Goal: Check status: Check status

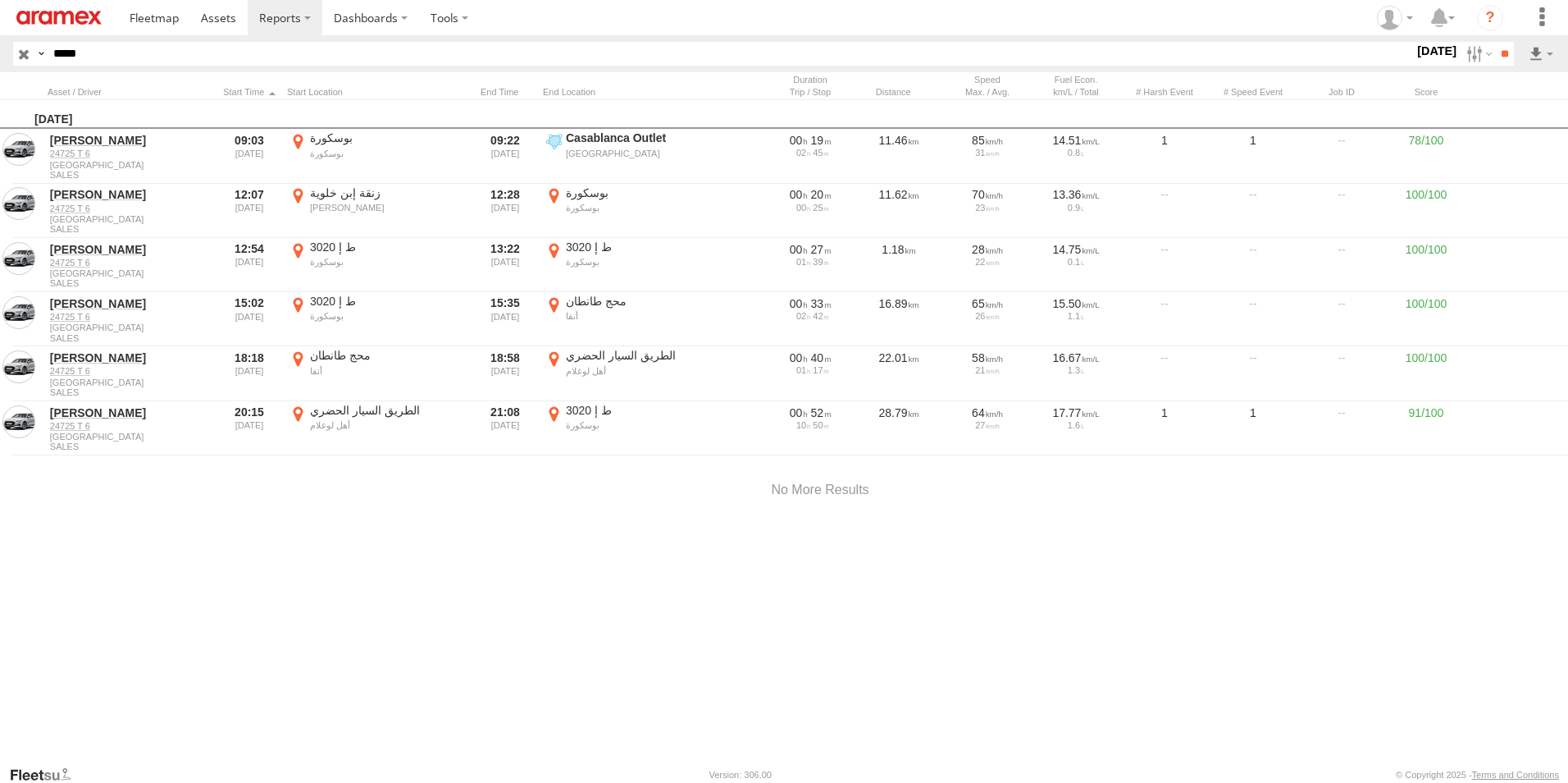
drag, startPoint x: 1457, startPoint y: 57, endPoint x: 1457, endPoint y: 86, distance: 29.0
click at [1460, 57] on label at bounding box center [1478, 54] width 36 height 23
click at [0, 0] on label at bounding box center [0, 0] width 0 height 0
click at [1498, 55] on input "**" at bounding box center [1505, 54] width 19 height 23
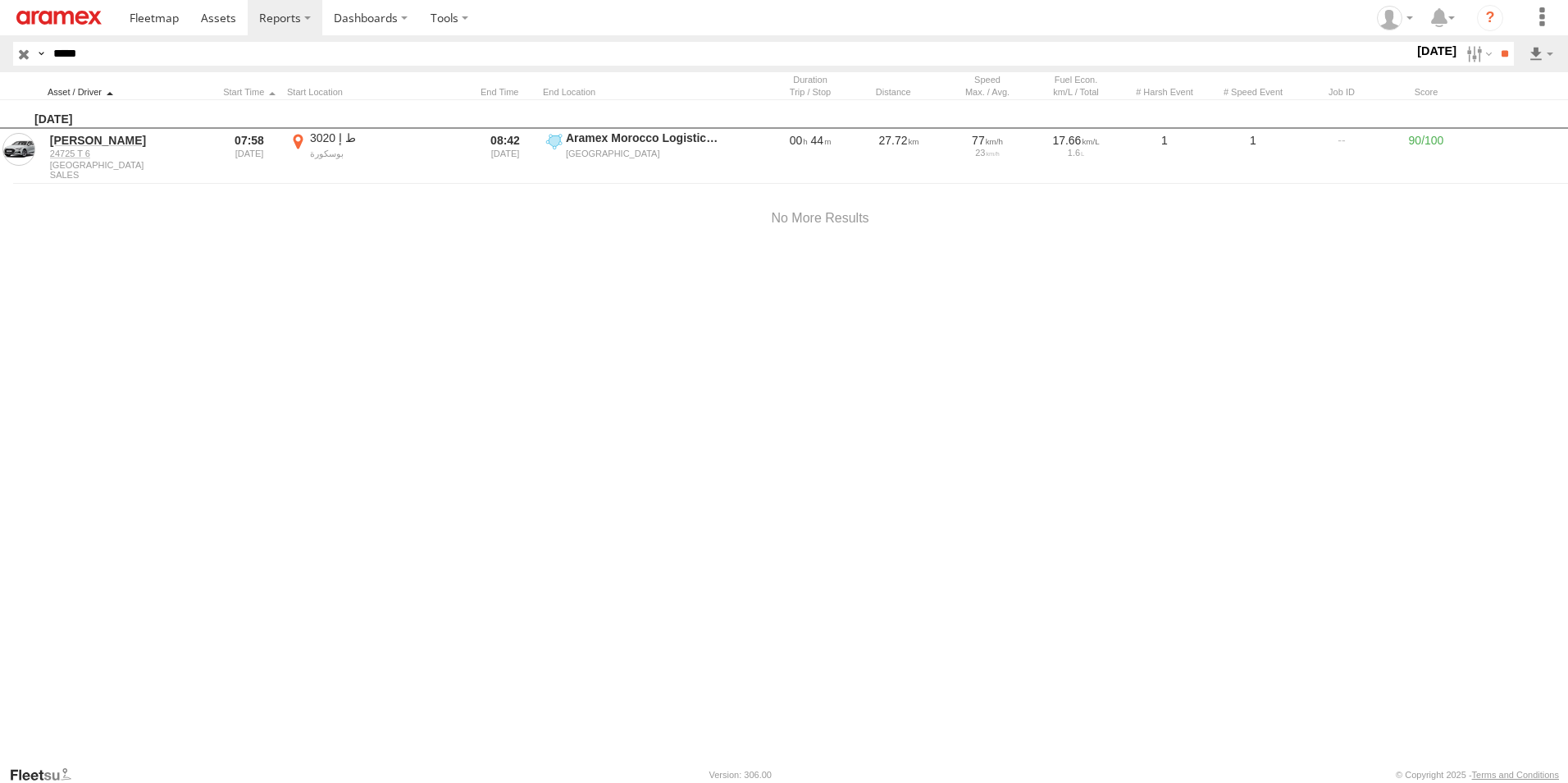
drag, startPoint x: 85, startPoint y: 55, endPoint x: 179, endPoint y: 95, distance: 102.2
click at [54, 55] on input "*****" at bounding box center [730, 54] width 1367 height 23
paste input "text"
type input "*****"
click at [1496, 42] on input "**" at bounding box center [1505, 54] width 19 height 23
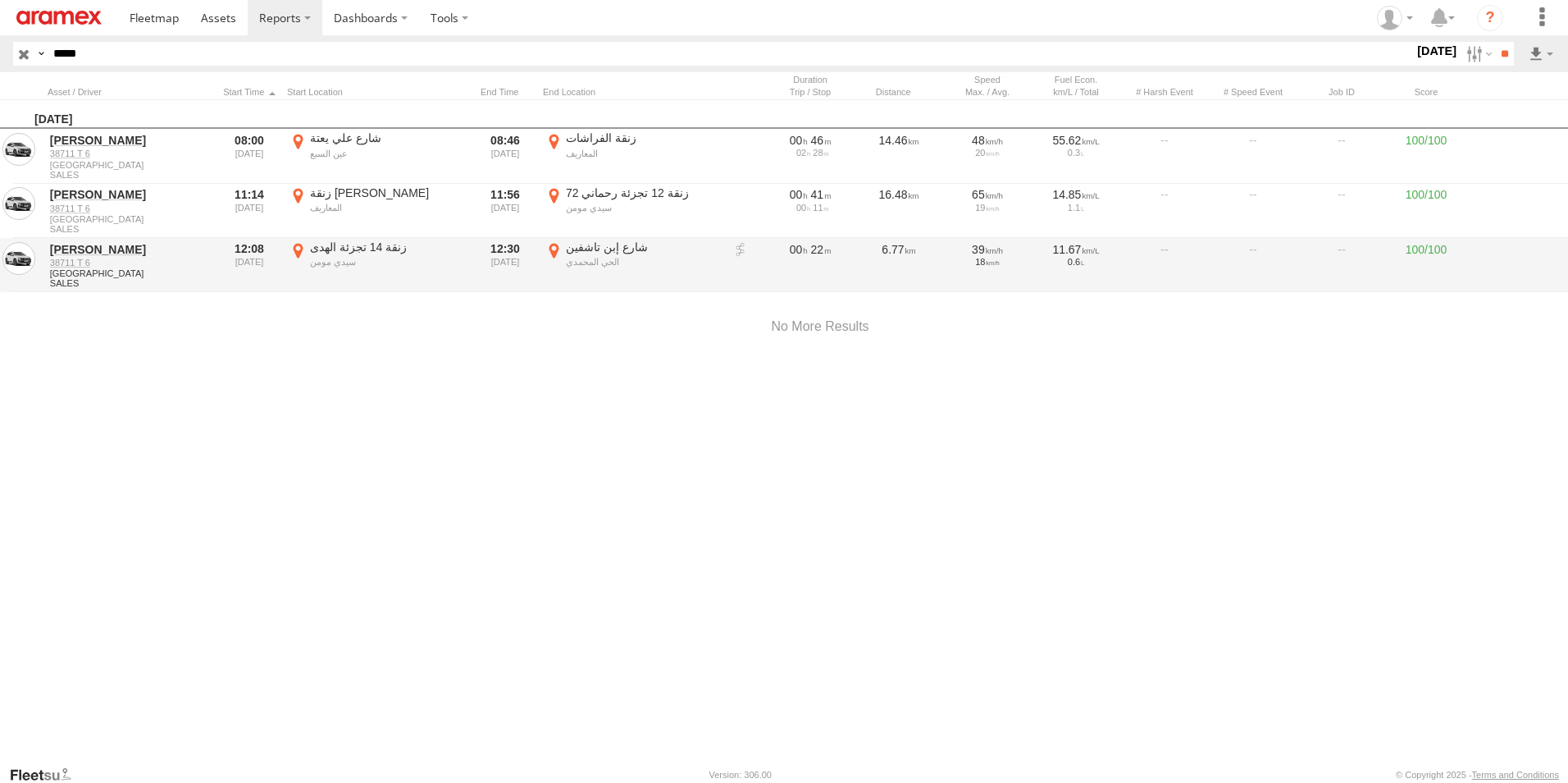
click at [552, 248] on label "شارع إبن تاشفين الحي المحمدي 33.58552 -7.57556" at bounding box center [633, 265] width 180 height 51
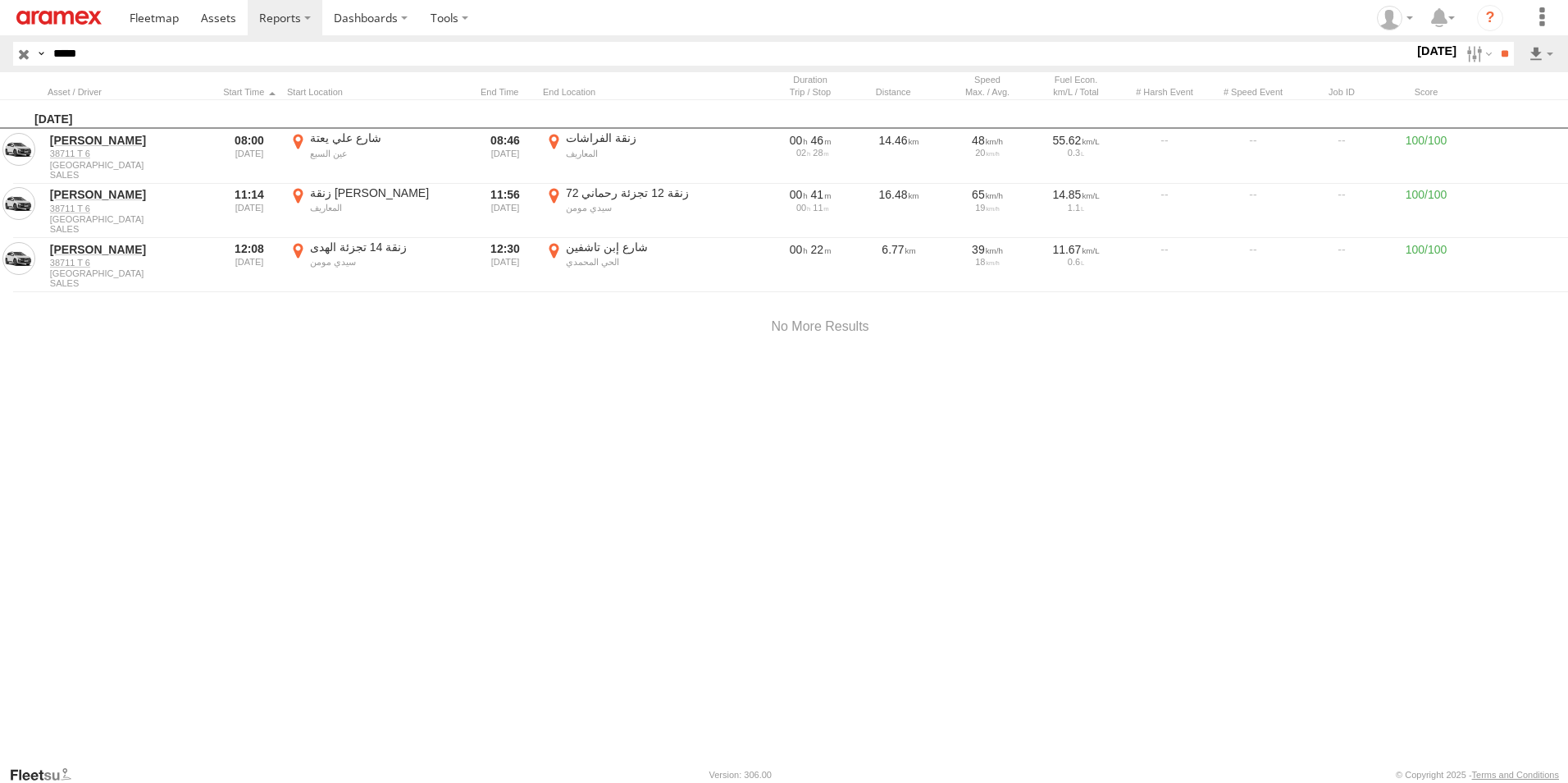
click at [0, 0] on button "Satellite" at bounding box center [0, 0] width 0 height 0
drag, startPoint x: 882, startPoint y: 337, endPoint x: 859, endPoint y: 499, distance: 163.6
click at [0, 0] on div at bounding box center [0, 0] width 0 height 0
click at [0, 0] on label "×" at bounding box center [0, 0] width 0 height 0
click at [1467, 55] on label at bounding box center [1478, 54] width 36 height 23
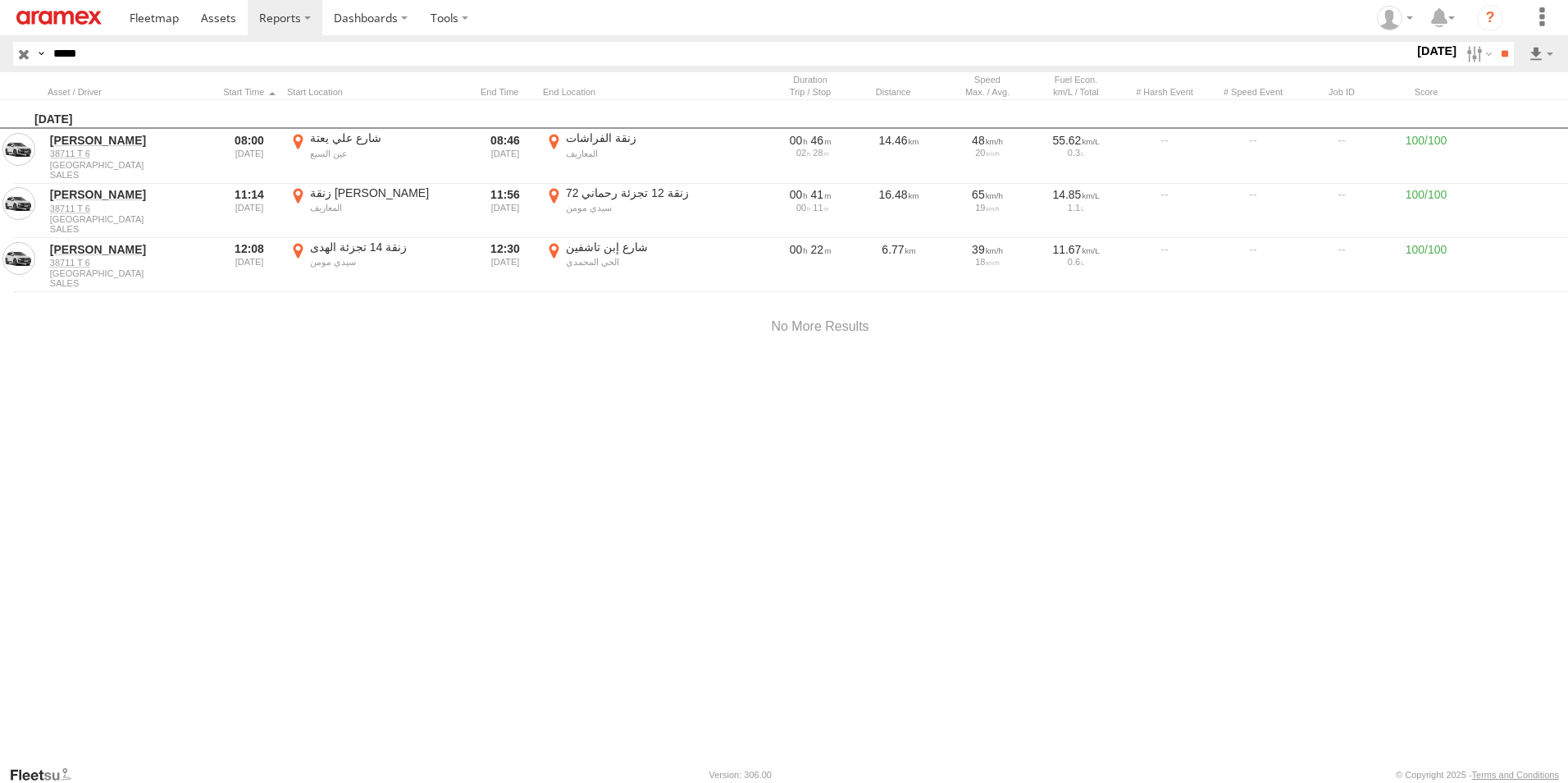
click at [0, 0] on label at bounding box center [0, 0] width 0 height 0
click at [1504, 56] on input "**" at bounding box center [1505, 54] width 19 height 23
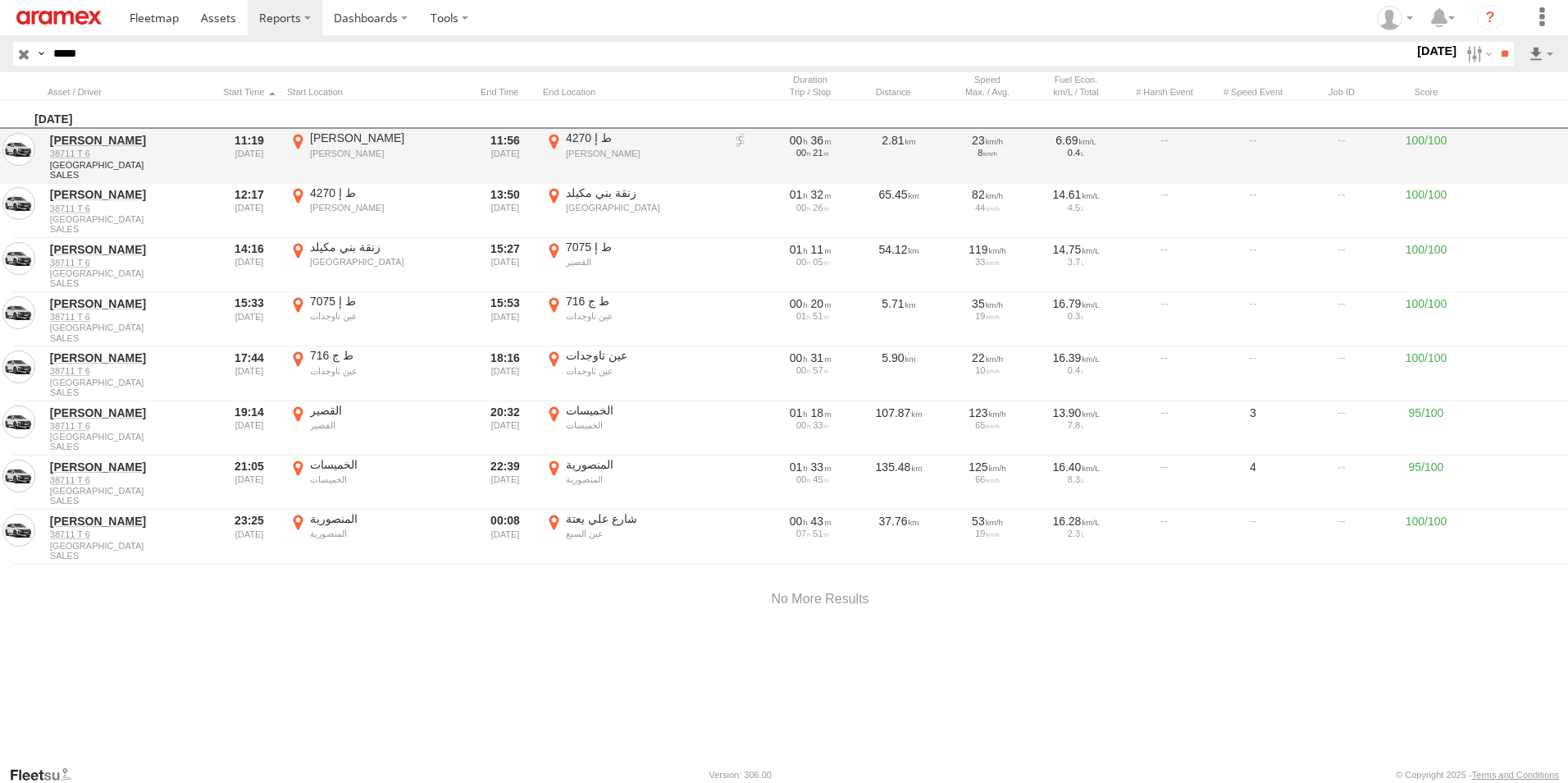
click at [297, 140] on label "[GEOGRAPHIC_DATA] 34.22807 -5.71445" at bounding box center [378, 156] width 180 height 51
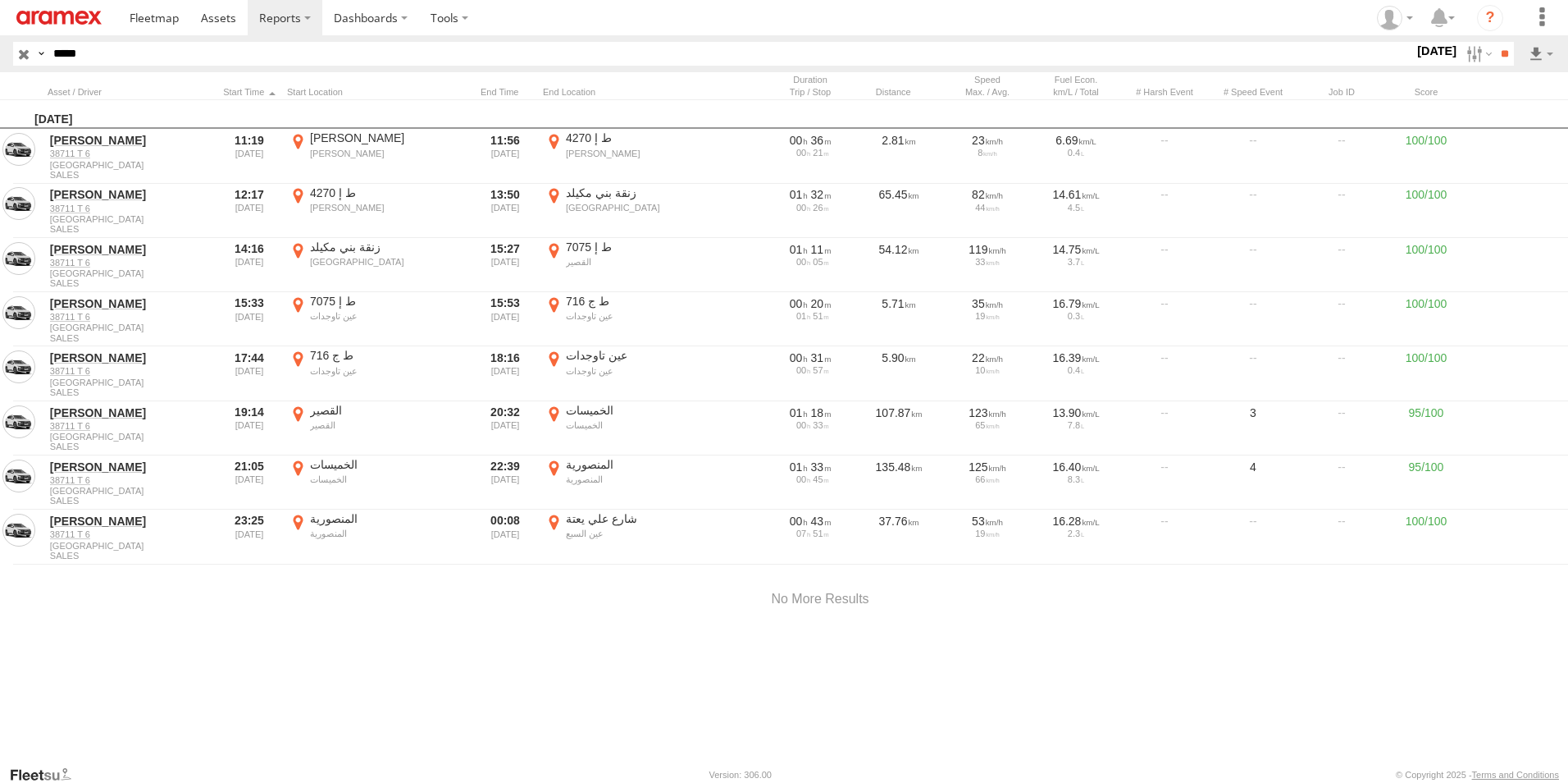
drag, startPoint x: 766, startPoint y: 347, endPoint x: 771, endPoint y: 596, distance: 249.1
click at [0, 0] on div at bounding box center [0, 0] width 0 height 0
drag, startPoint x: 709, startPoint y: 533, endPoint x: 734, endPoint y: 533, distance: 25.0
click at [0, 0] on div at bounding box center [0, 0] width 0 height 0
drag, startPoint x: 871, startPoint y: 604, endPoint x: 853, endPoint y: 551, distance: 56.0
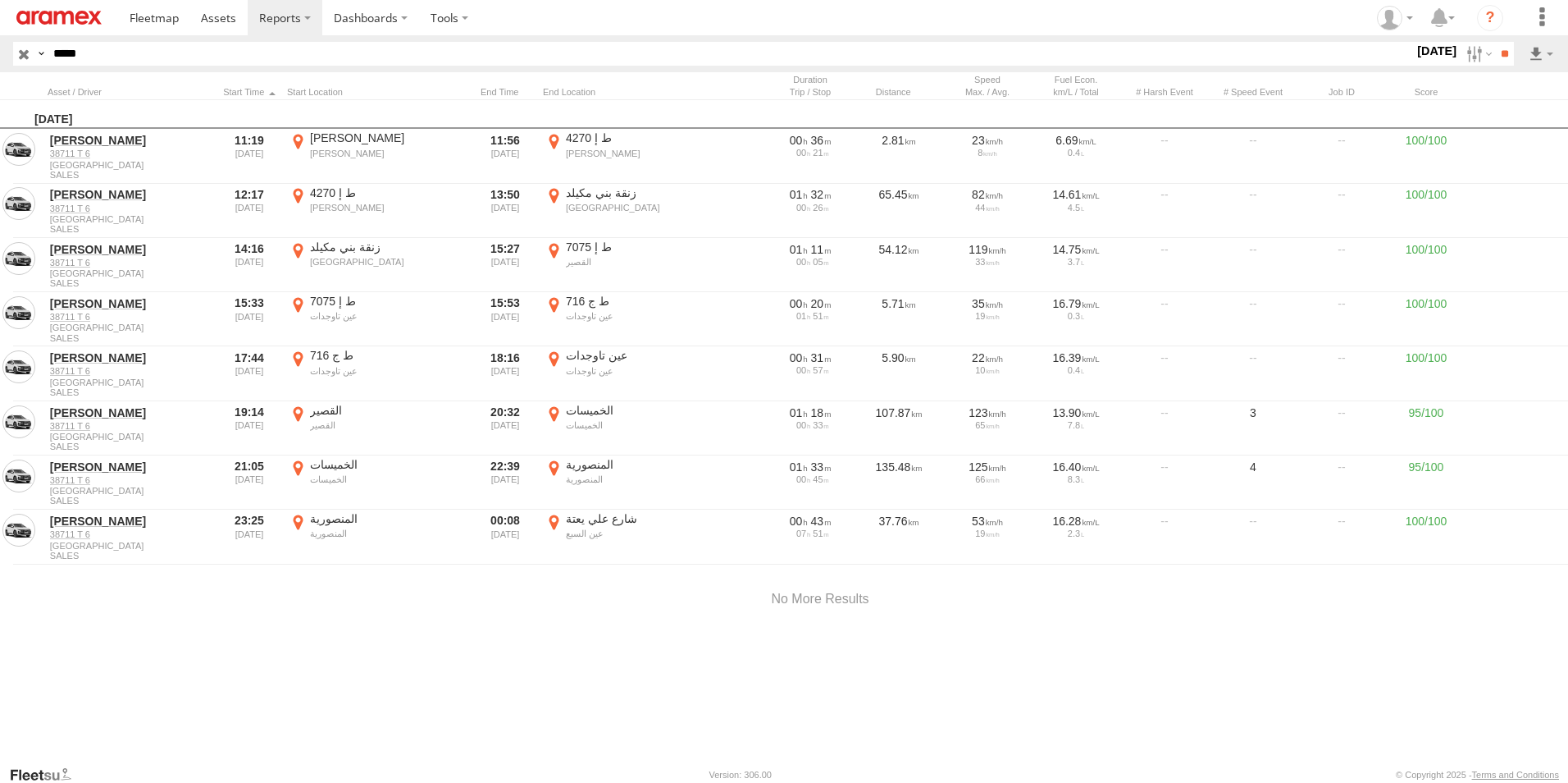
click at [0, 0] on div at bounding box center [0, 0] width 0 height 0
drag, startPoint x: 941, startPoint y: 582, endPoint x: 885, endPoint y: 562, distance: 59.5
click at [0, 0] on div at bounding box center [0, 0] width 0 height 0
click at [0, 0] on label "×" at bounding box center [0, 0] width 0 height 0
drag, startPoint x: 300, startPoint y: 247, endPoint x: 442, endPoint y: 264, distance: 143.0
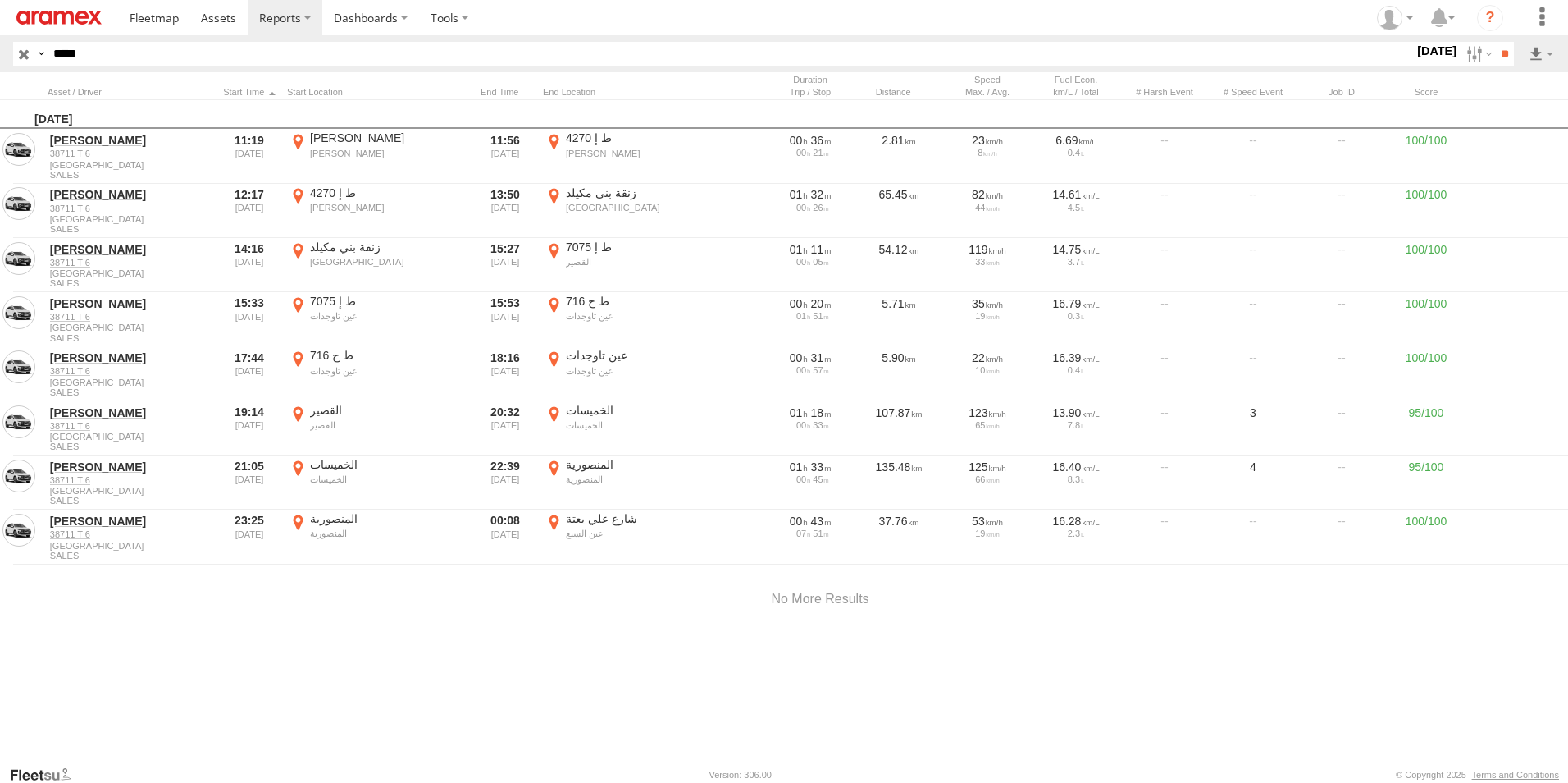
click at [300, 247] on label "زنقة [GEOGRAPHIC_DATA] 33.89229 -5.54061" at bounding box center [378, 265] width 180 height 51
drag, startPoint x: 946, startPoint y: 361, endPoint x: 932, endPoint y: 412, distance: 52.9
click at [0, 0] on div at bounding box center [0, 0] width 0 height 0
drag, startPoint x: 972, startPoint y: 466, endPoint x: 904, endPoint y: 526, distance: 90.7
click at [0, 0] on div at bounding box center [0, 0] width 0 height 0
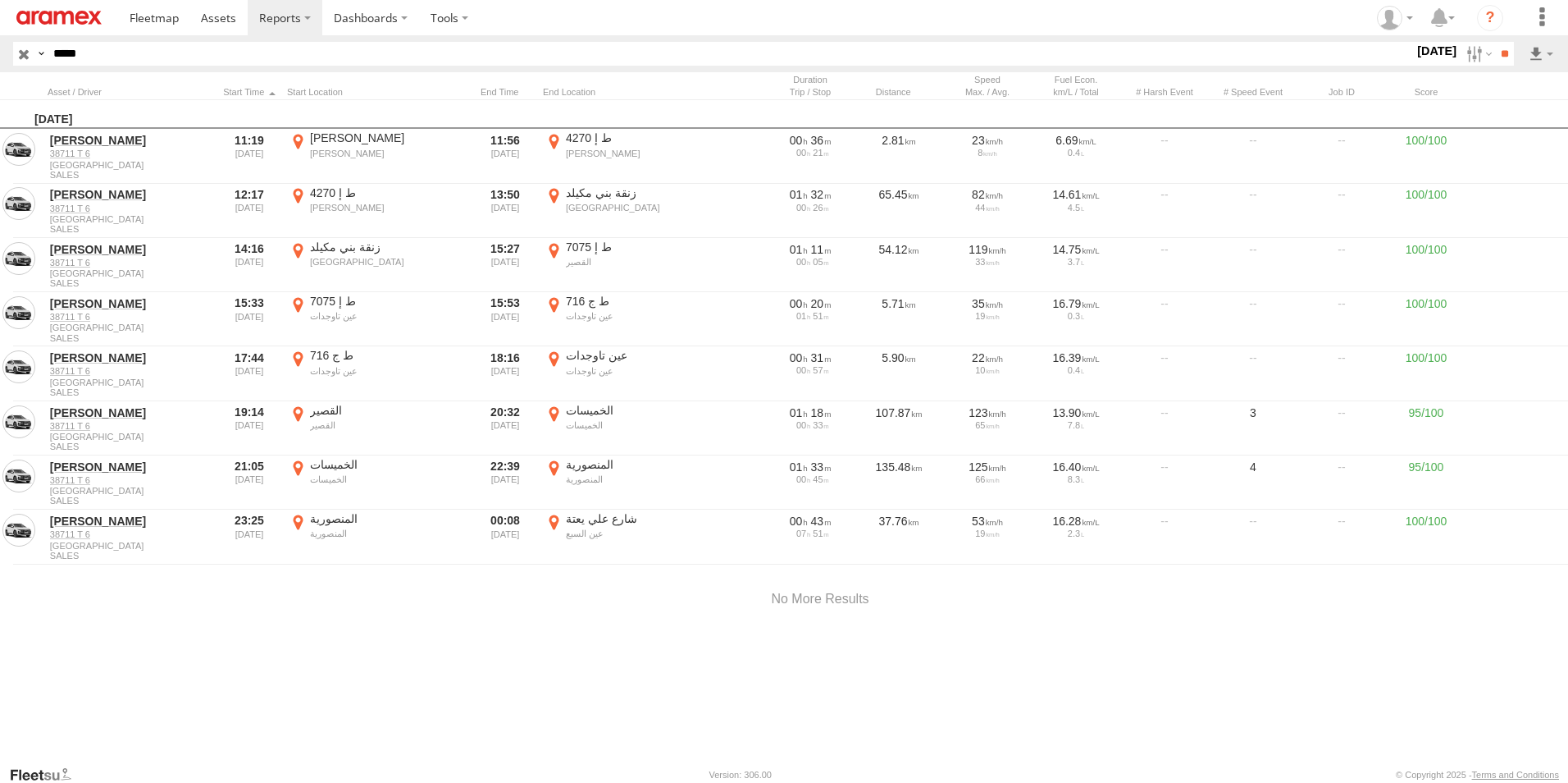
drag, startPoint x: 1151, startPoint y: 605, endPoint x: 1081, endPoint y: 534, distance: 99.7
click at [0, 0] on div at bounding box center [0, 0] width 0 height 0
drag, startPoint x: 1224, startPoint y: 565, endPoint x: 1025, endPoint y: 392, distance: 263.7
click at [0, 0] on div at bounding box center [0, 0] width 0 height 0
drag, startPoint x: 908, startPoint y: 353, endPoint x: 824, endPoint y: 563, distance: 226.2
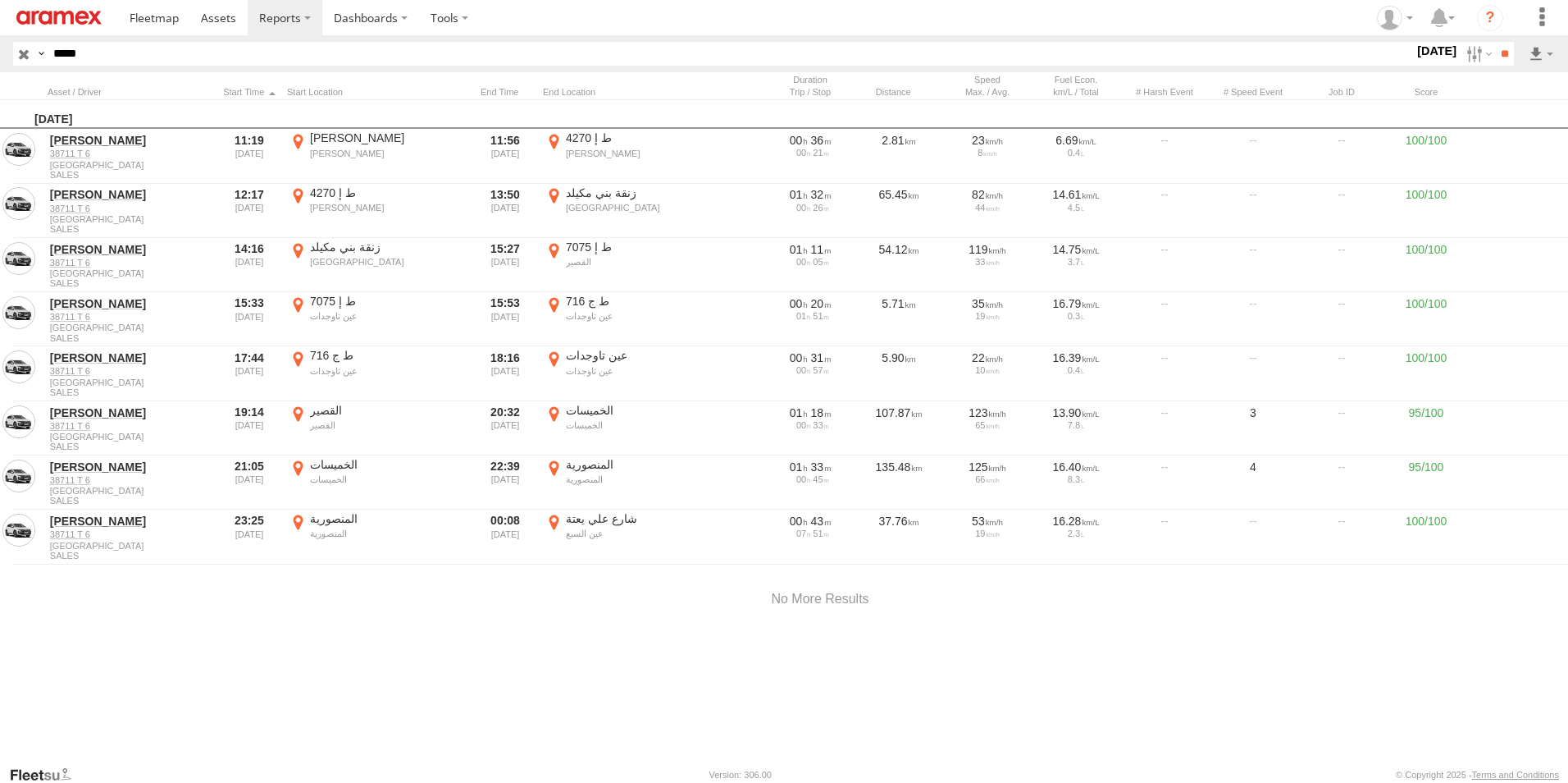
click at [0, 0] on div at bounding box center [0, 0] width 0 height 0
drag, startPoint x: 876, startPoint y: 398, endPoint x: 890, endPoint y: 485, distance: 88.1
click at [0, 0] on div at bounding box center [0, 0] width 0 height 0
drag, startPoint x: 1006, startPoint y: 486, endPoint x: 920, endPoint y: 452, distance: 92.5
click at [0, 0] on div at bounding box center [0, 0] width 0 height 0
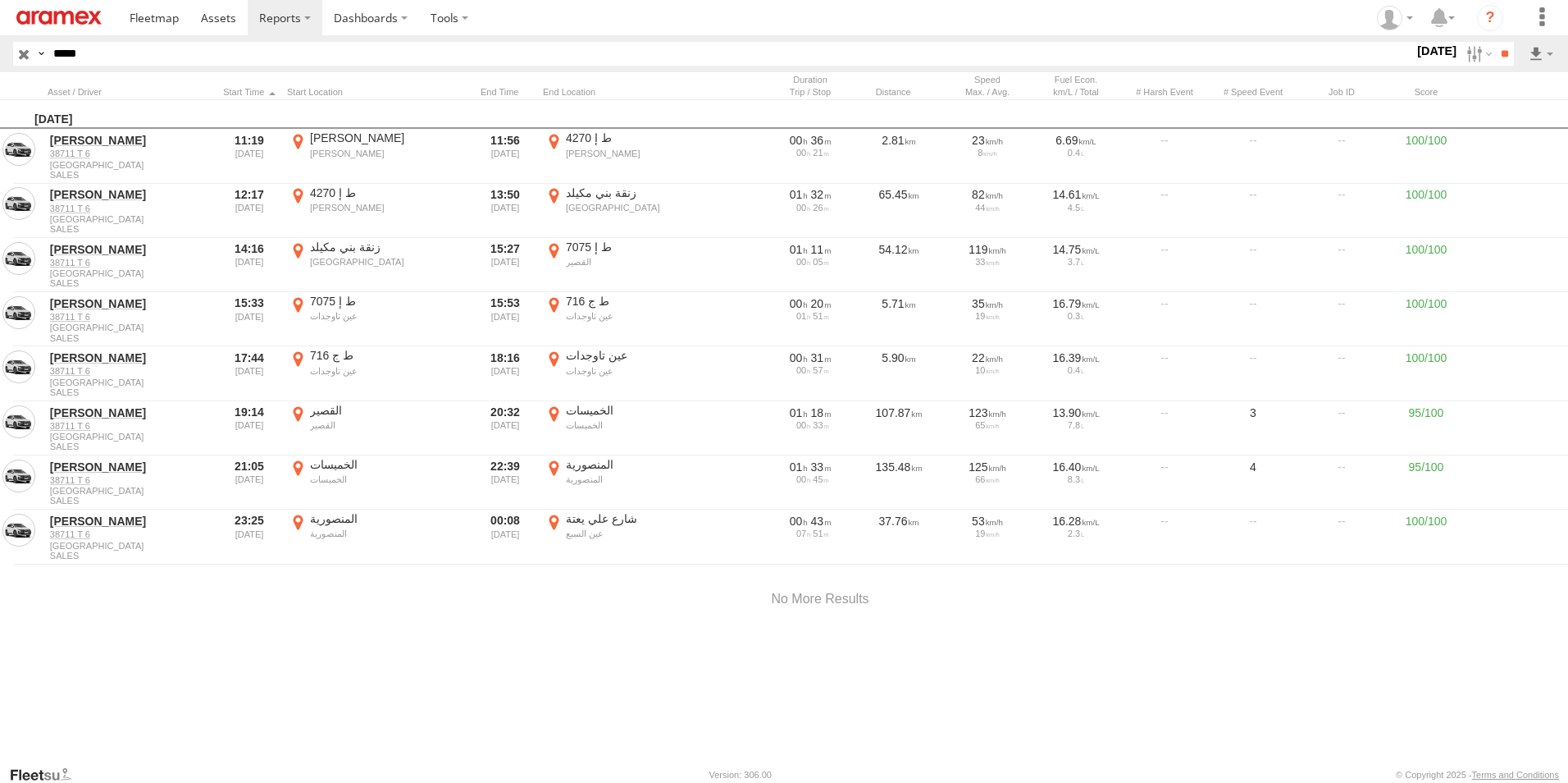
drag, startPoint x: 1162, startPoint y: 527, endPoint x: 970, endPoint y: 526, distance: 192.0
click at [0, 0] on div at bounding box center [0, 0] width 0 height 0
drag, startPoint x: 1308, startPoint y: 546, endPoint x: 1225, endPoint y: 333, distance: 228.6
click at [0, 0] on div at bounding box center [0, 0] width 0 height 0
drag, startPoint x: 908, startPoint y: 368, endPoint x: 938, endPoint y: 470, distance: 106.3
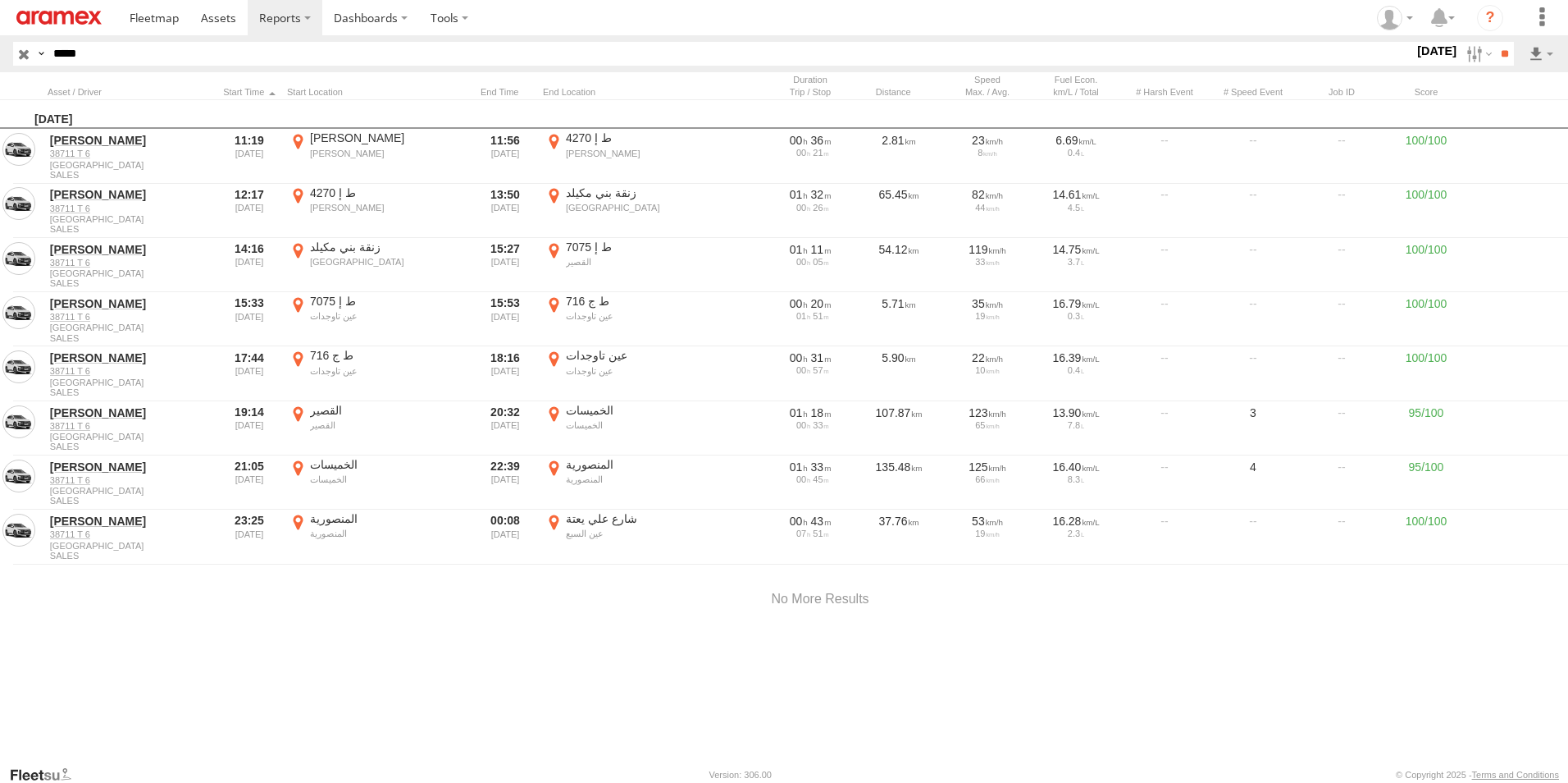
click at [0, 0] on div at bounding box center [0, 0] width 0 height 0
click at [0, 0] on label "×" at bounding box center [0, 0] width 0 height 0
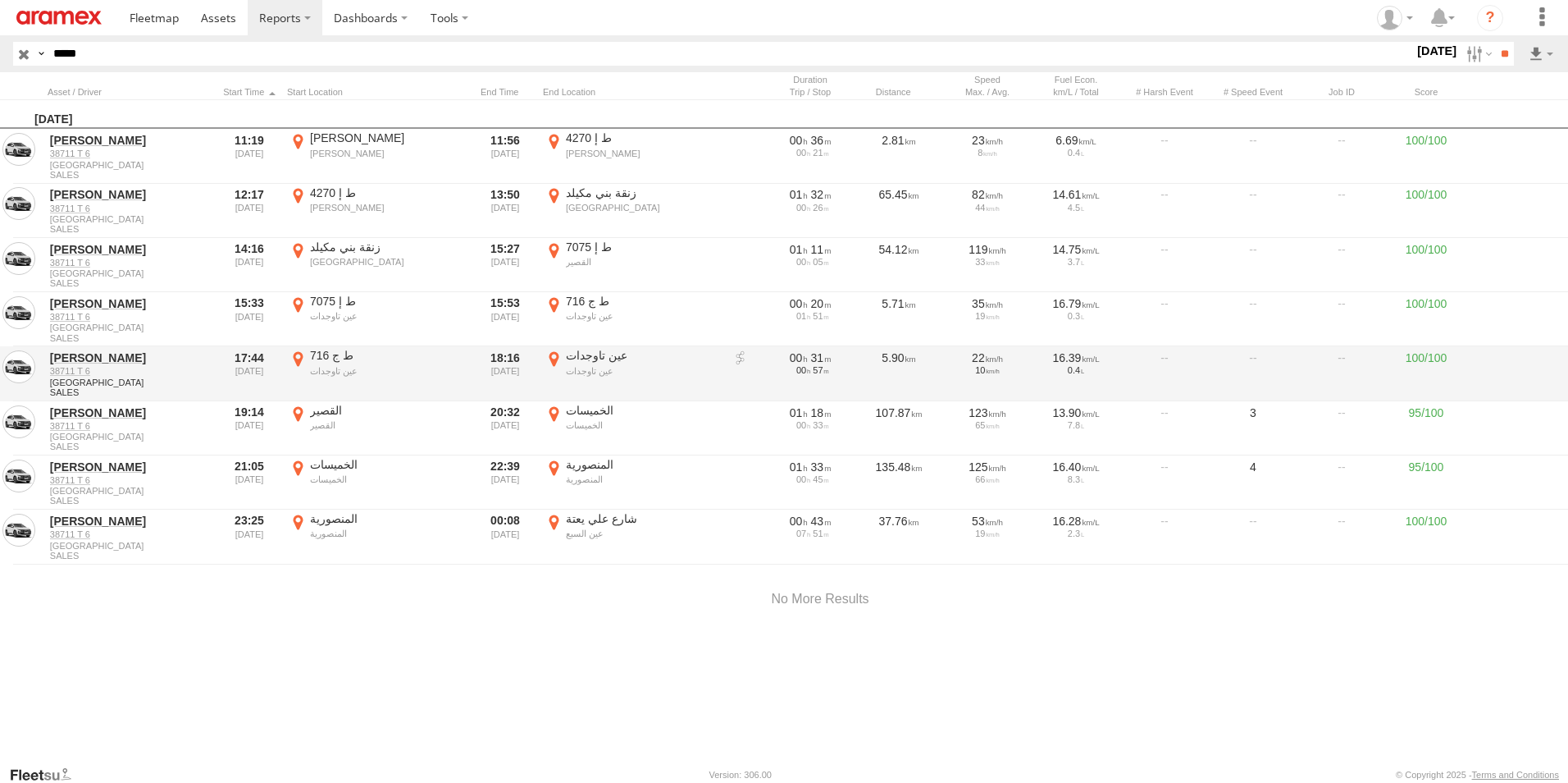
click at [552, 361] on label "عين تاوجدات عين تاوجدات 33.93974 -5.20585" at bounding box center [633, 373] width 180 height 51
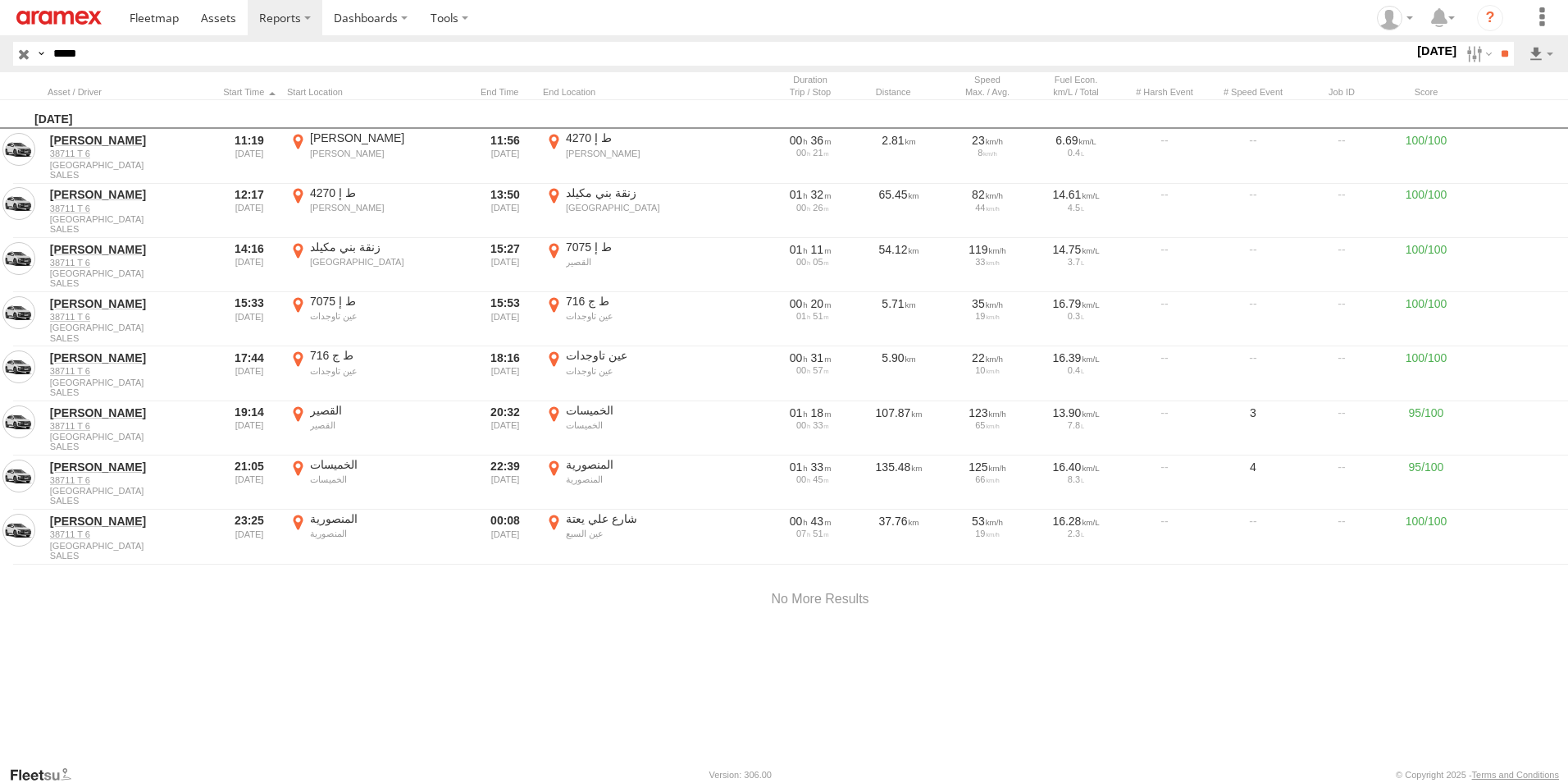
drag, startPoint x: 803, startPoint y: 330, endPoint x: 802, endPoint y: 462, distance: 132.0
click at [0, 0] on div at bounding box center [0, 0] width 0 height 0
drag, startPoint x: 800, startPoint y: 360, endPoint x: 809, endPoint y: 383, distance: 24.7
click at [0, 0] on div at bounding box center [0, 0] width 0 height 0
drag, startPoint x: 852, startPoint y: 446, endPoint x: 892, endPoint y: 597, distance: 156.2
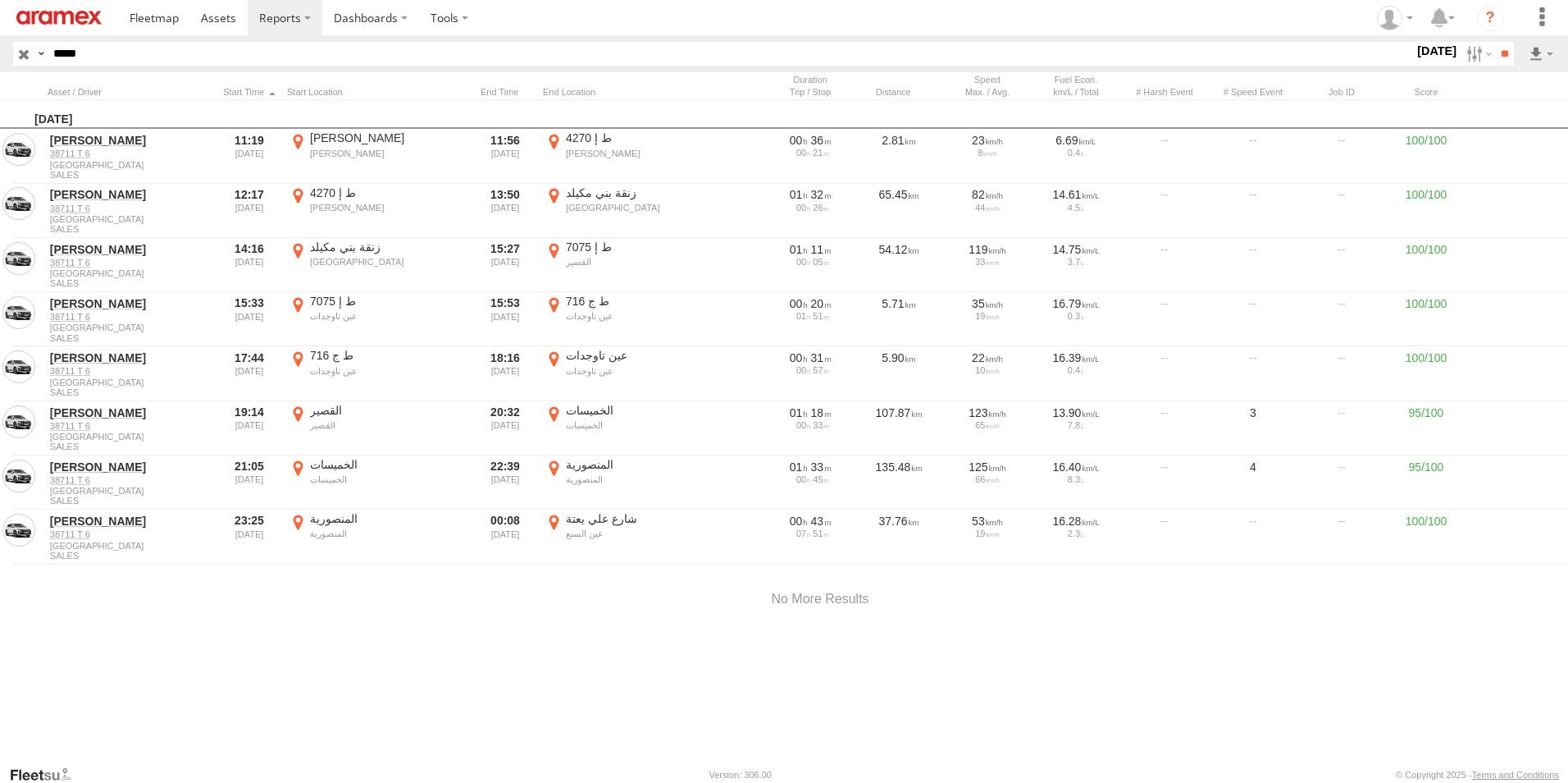
click at [0, 0] on div at bounding box center [0, 0] width 0 height 0
drag, startPoint x: 701, startPoint y: 560, endPoint x: 802, endPoint y: 525, distance: 106.9
click at [0, 0] on div at bounding box center [0, 0] width 0 height 0
drag, startPoint x: 753, startPoint y: 543, endPoint x: 767, endPoint y: 538, distance: 14.9
click at [0, 0] on div at bounding box center [0, 0] width 0 height 0
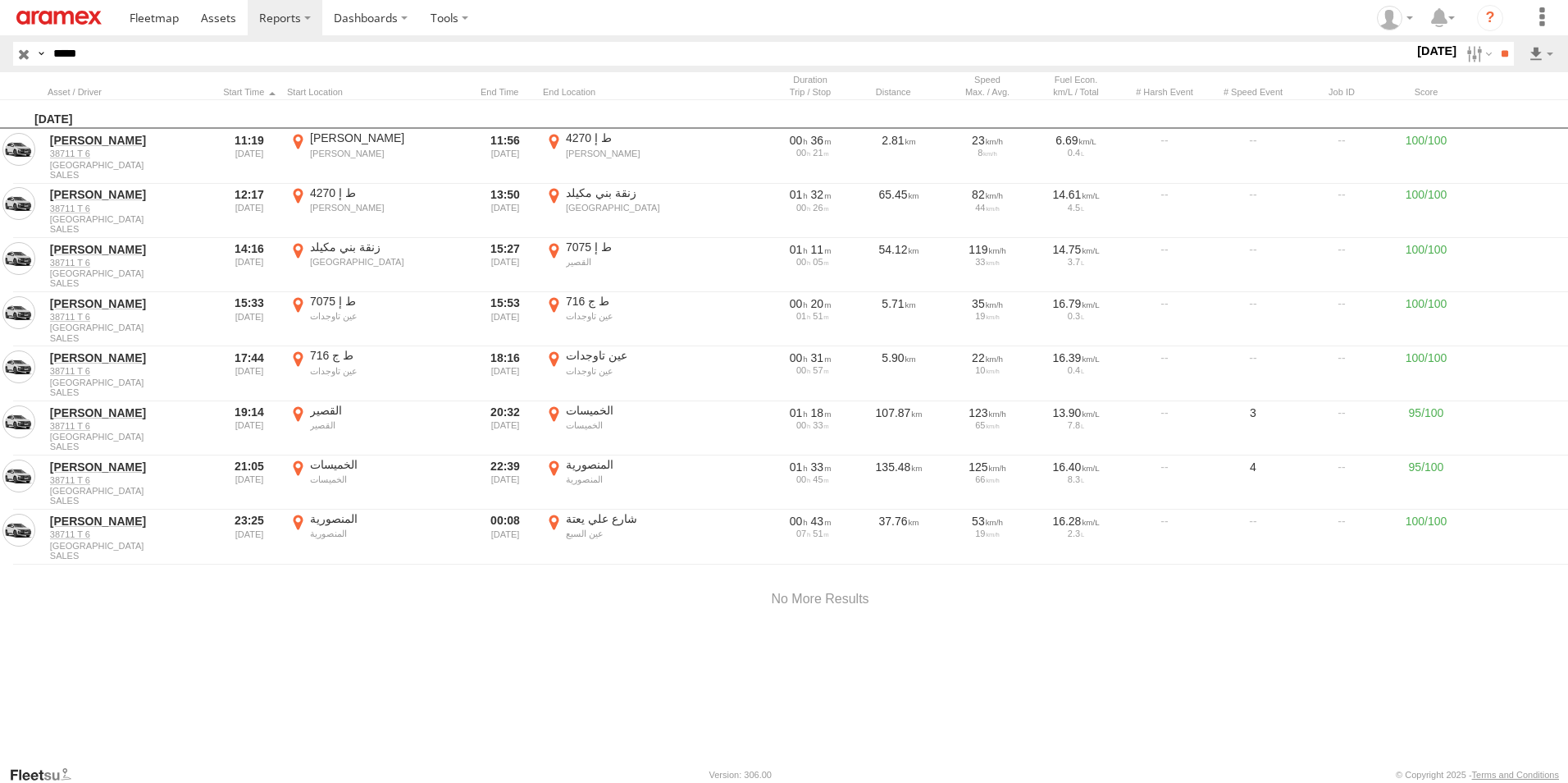
drag, startPoint x: 767, startPoint y: 552, endPoint x: 866, endPoint y: 524, distance: 102.9
click at [0, 0] on div at bounding box center [0, 0] width 0 height 0
click at [0, 0] on label "×" at bounding box center [0, 0] width 0 height 0
drag, startPoint x: 299, startPoint y: 411, endPoint x: 341, endPoint y: 415, distance: 42.2
click at [299, 411] on label "القصير القصير 33.91432 -5.21603" at bounding box center [378, 429] width 180 height 51
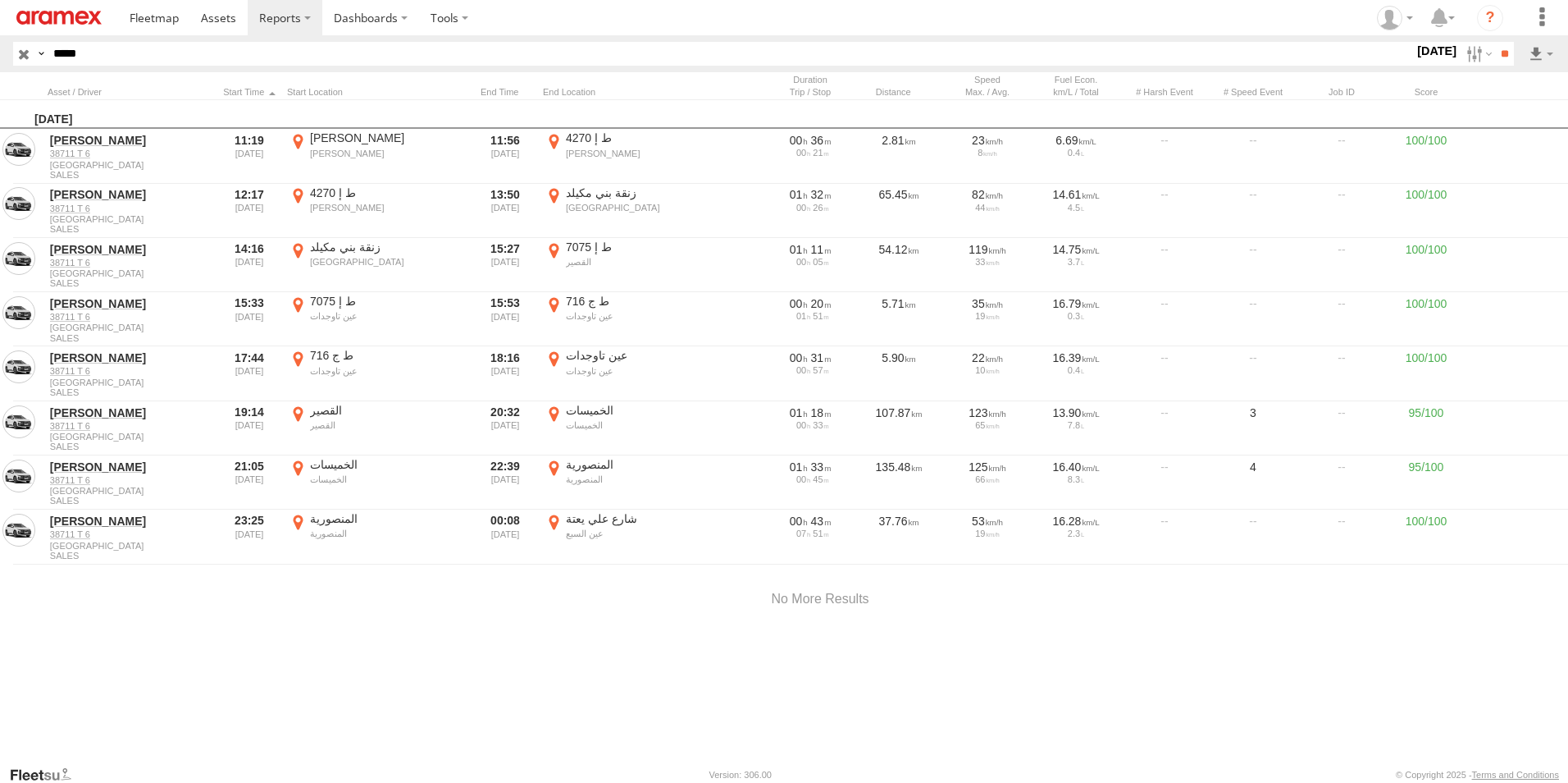
drag, startPoint x: 791, startPoint y: 358, endPoint x: 809, endPoint y: 518, distance: 161.0
click at [0, 0] on div at bounding box center [0, 0] width 0 height 0
drag, startPoint x: 851, startPoint y: 366, endPoint x: 827, endPoint y: 519, distance: 154.9
click at [0, 0] on div at bounding box center [0, 0] width 0 height 0
drag, startPoint x: 919, startPoint y: 525, endPoint x: 523, endPoint y: 217, distance: 501.7
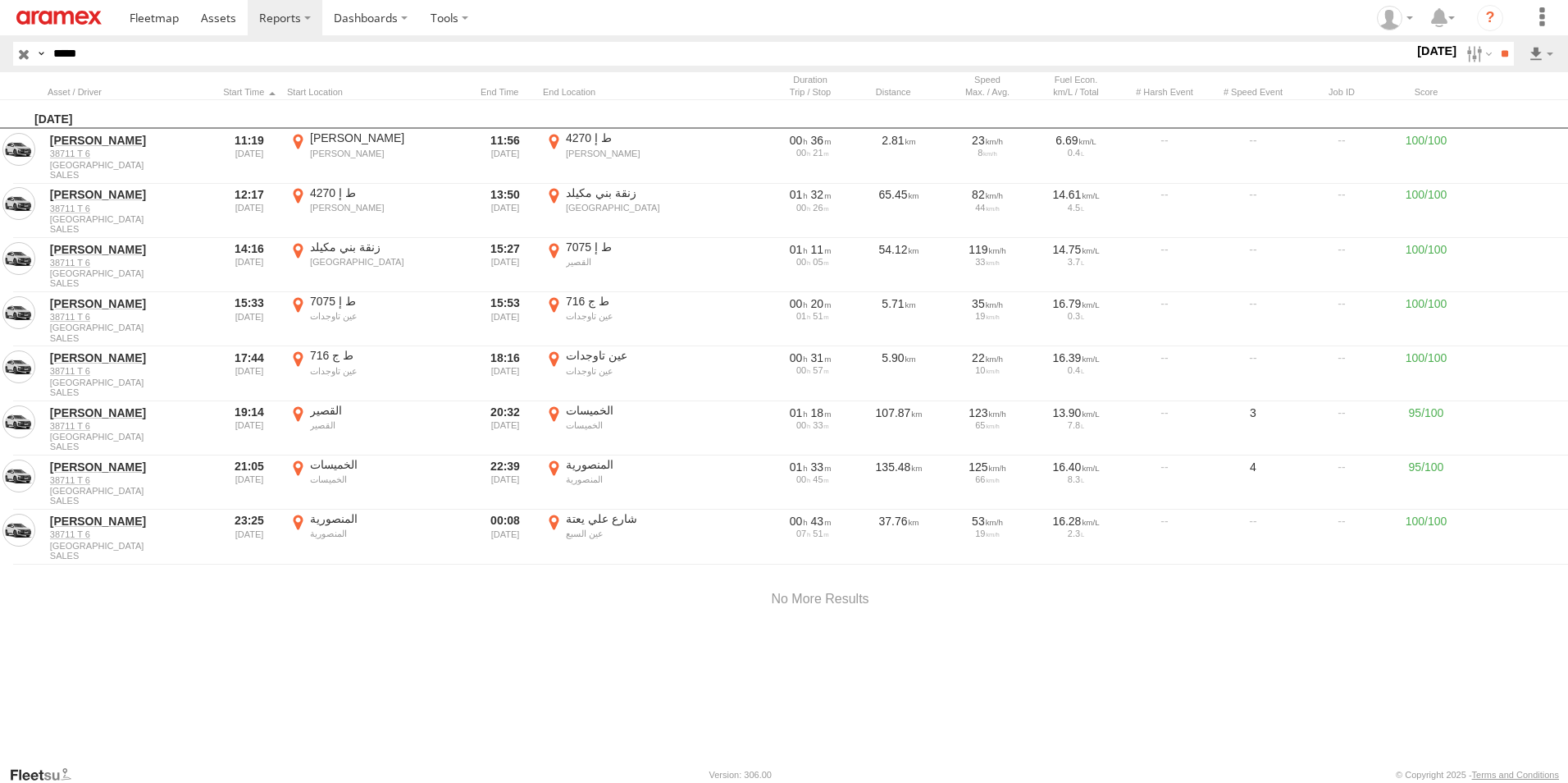
click at [0, 0] on div at bounding box center [0, 0] width 0 height 0
drag, startPoint x: 882, startPoint y: 515, endPoint x: 800, endPoint y: 526, distance: 82.7
click at [0, 0] on div at bounding box center [0, 0] width 0 height 0
drag, startPoint x: 874, startPoint y: 544, endPoint x: 842, endPoint y: 469, distance: 81.5
click at [0, 0] on div at bounding box center [0, 0] width 0 height 0
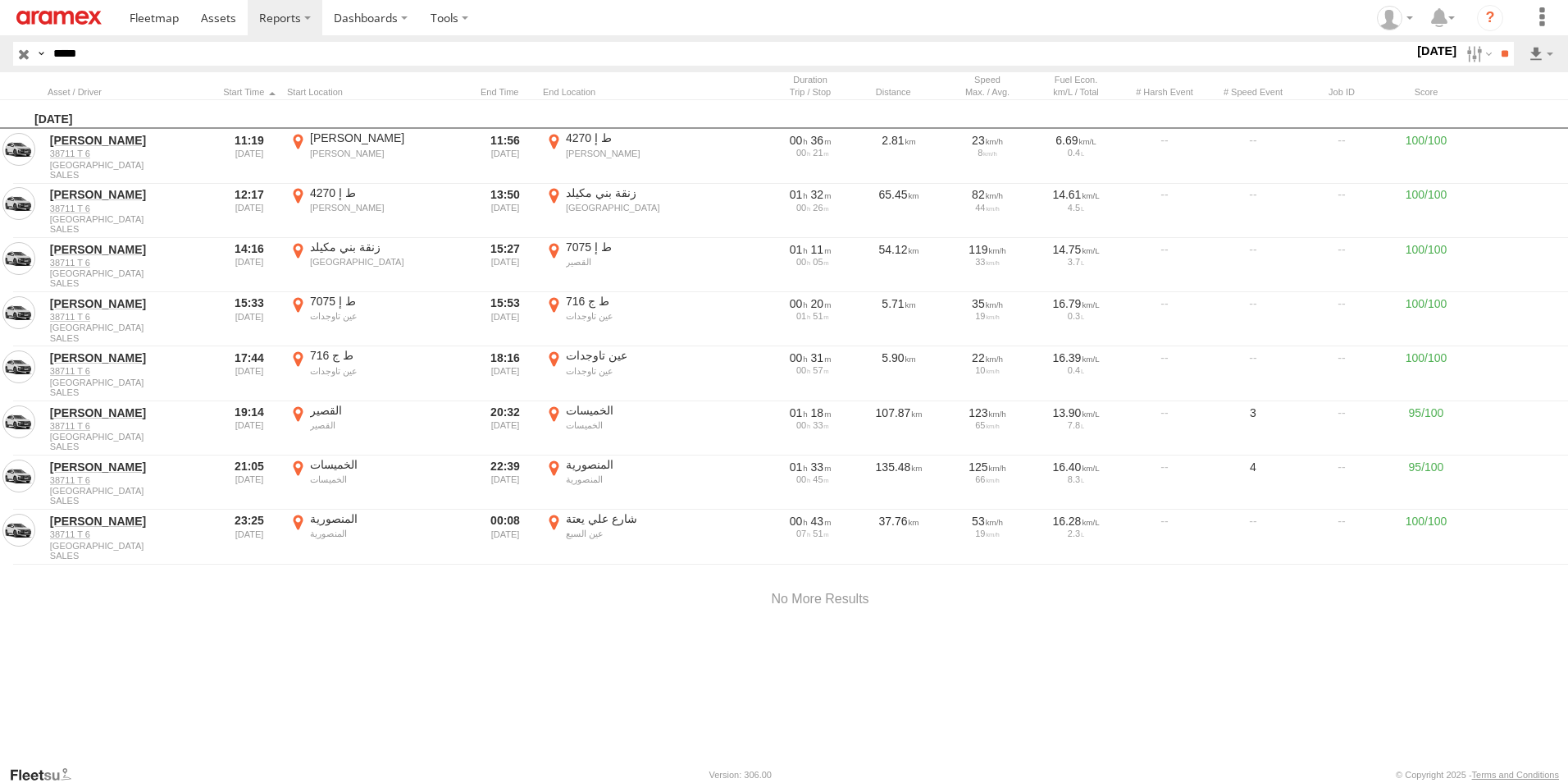
drag, startPoint x: 875, startPoint y: 434, endPoint x: 909, endPoint y: 523, distance: 95.3
click at [0, 0] on div at bounding box center [0, 0] width 0 height 0
click at [0, 0] on label "×" at bounding box center [0, 0] width 0 height 0
drag, startPoint x: 1464, startPoint y: 53, endPoint x: 1449, endPoint y: 79, distance: 30.0
click at [1464, 53] on label at bounding box center [1478, 54] width 36 height 23
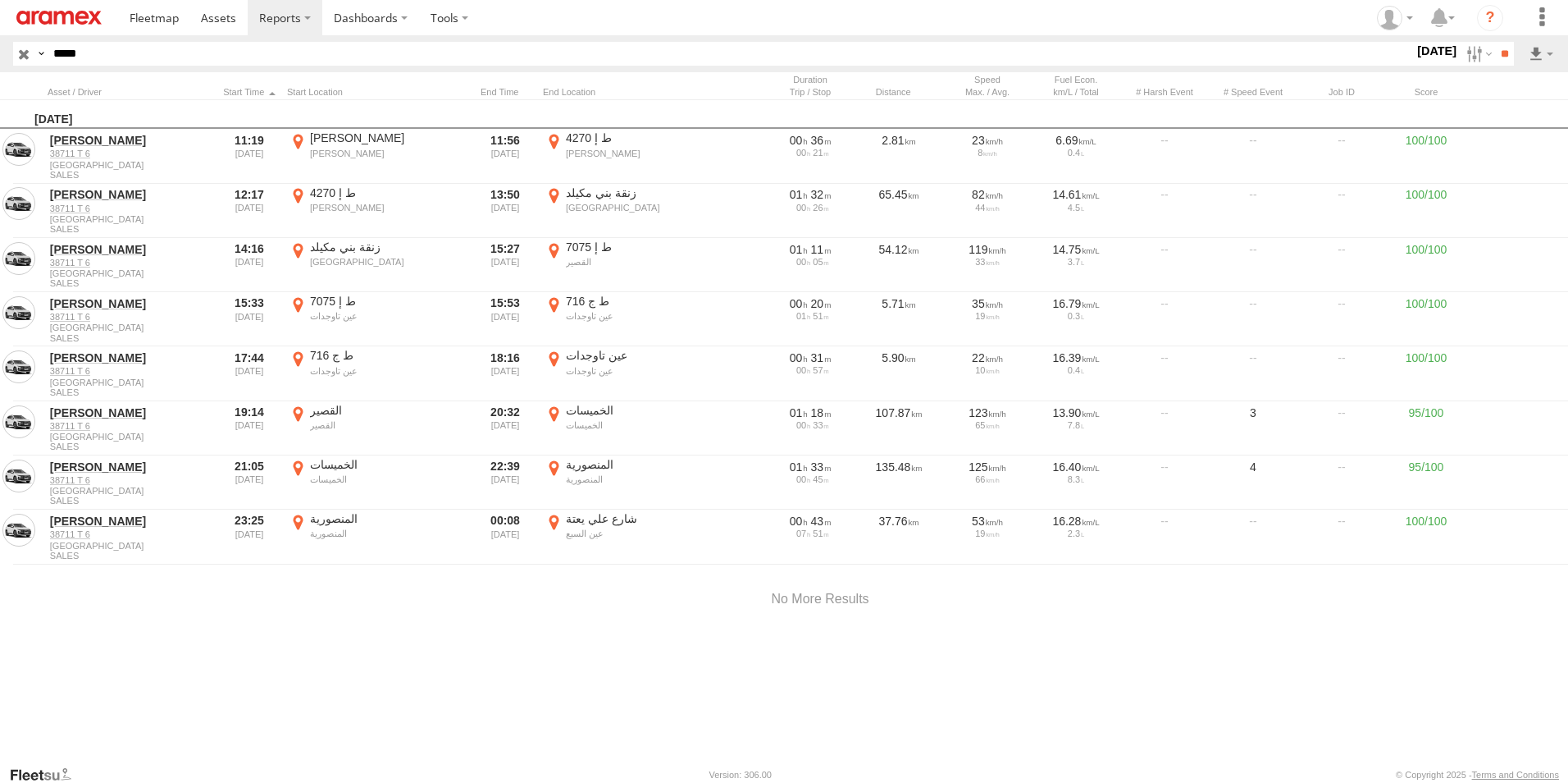
click at [0, 0] on label at bounding box center [0, 0] width 0 height 0
click at [1502, 58] on input "**" at bounding box center [1505, 54] width 19 height 23
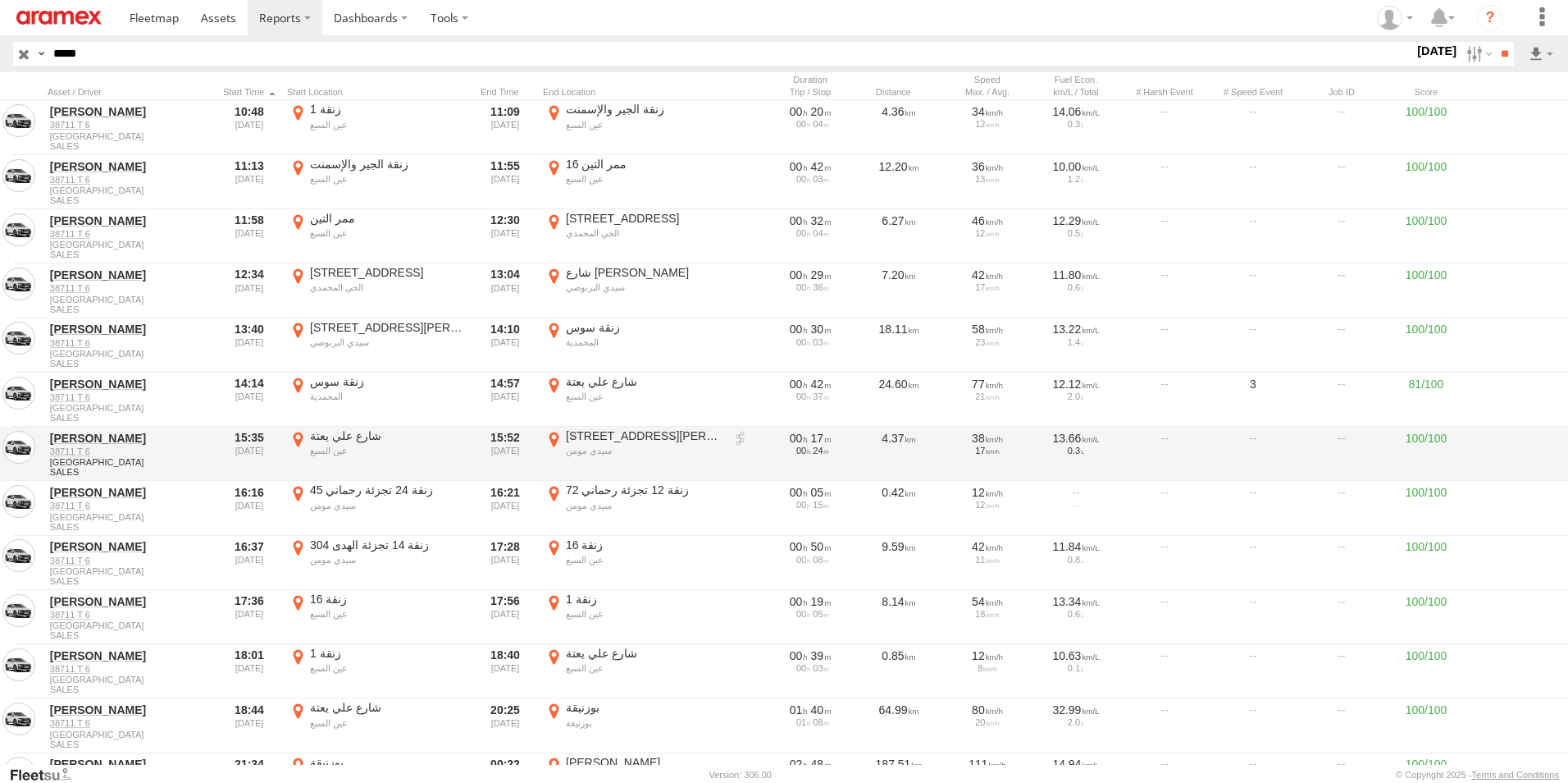
scroll to position [328, 0]
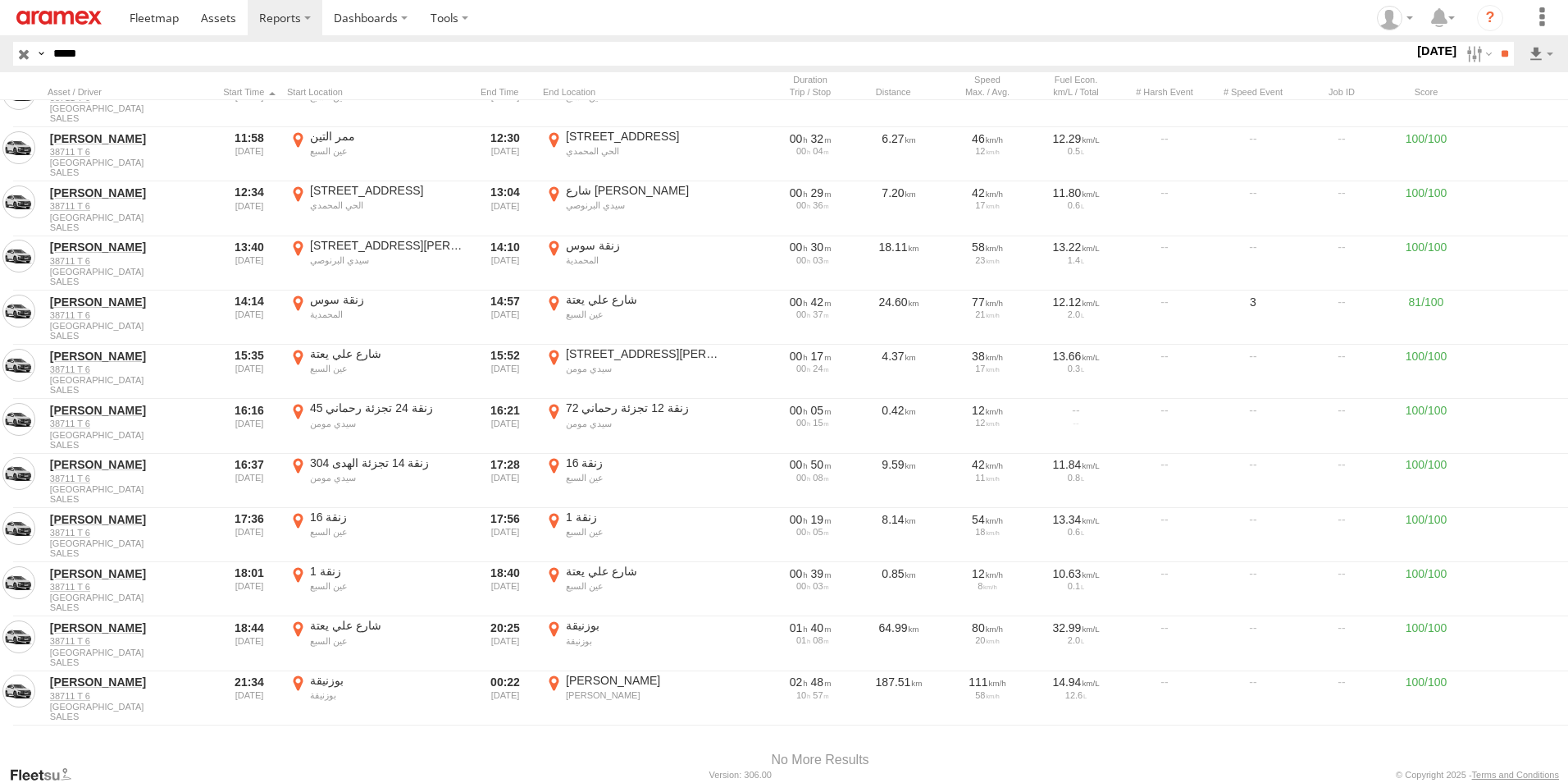
click at [29, 55] on input "button" at bounding box center [23, 54] width 22 height 23
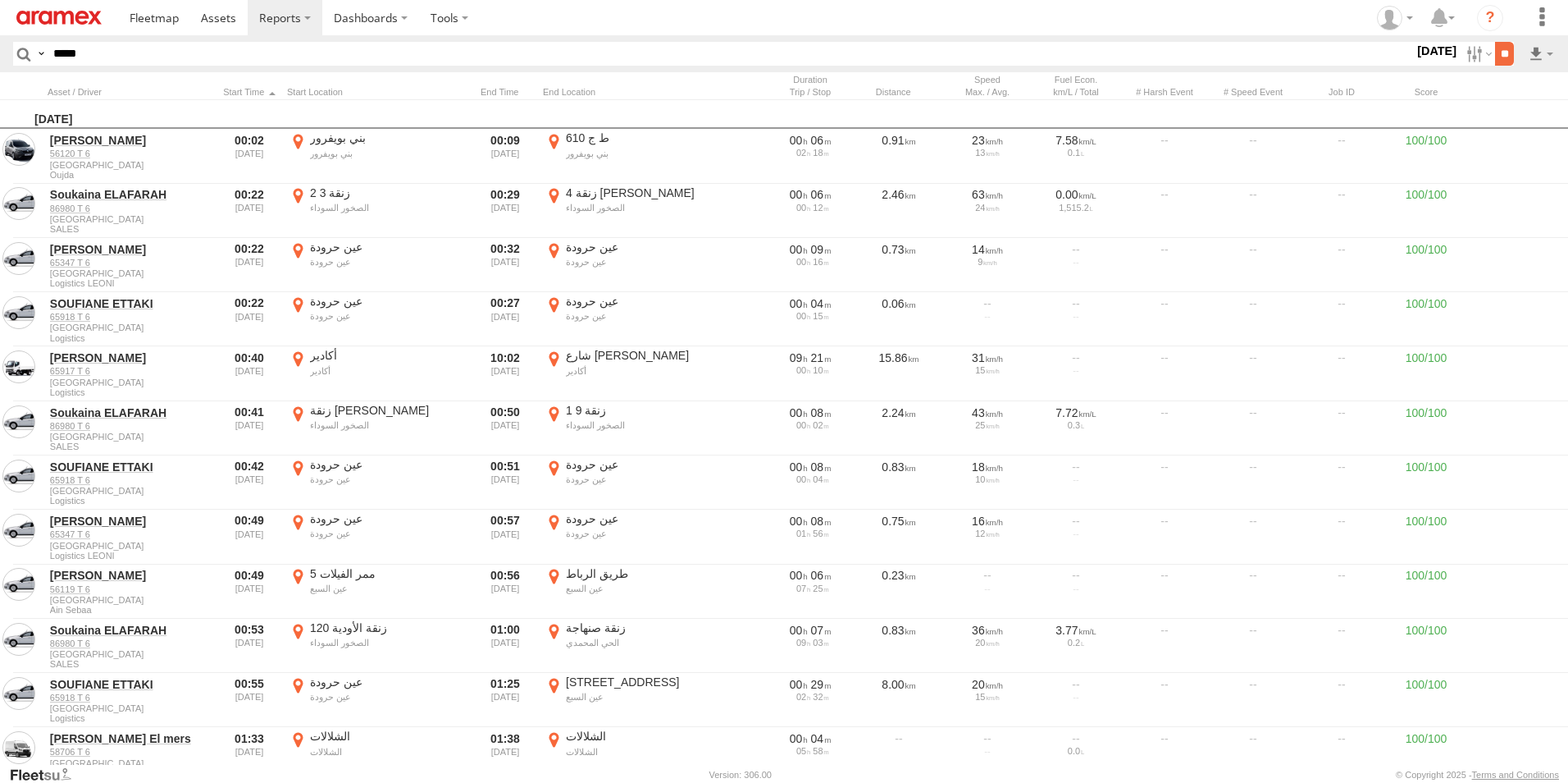
click at [1508, 53] on input "**" at bounding box center [1505, 54] width 19 height 23
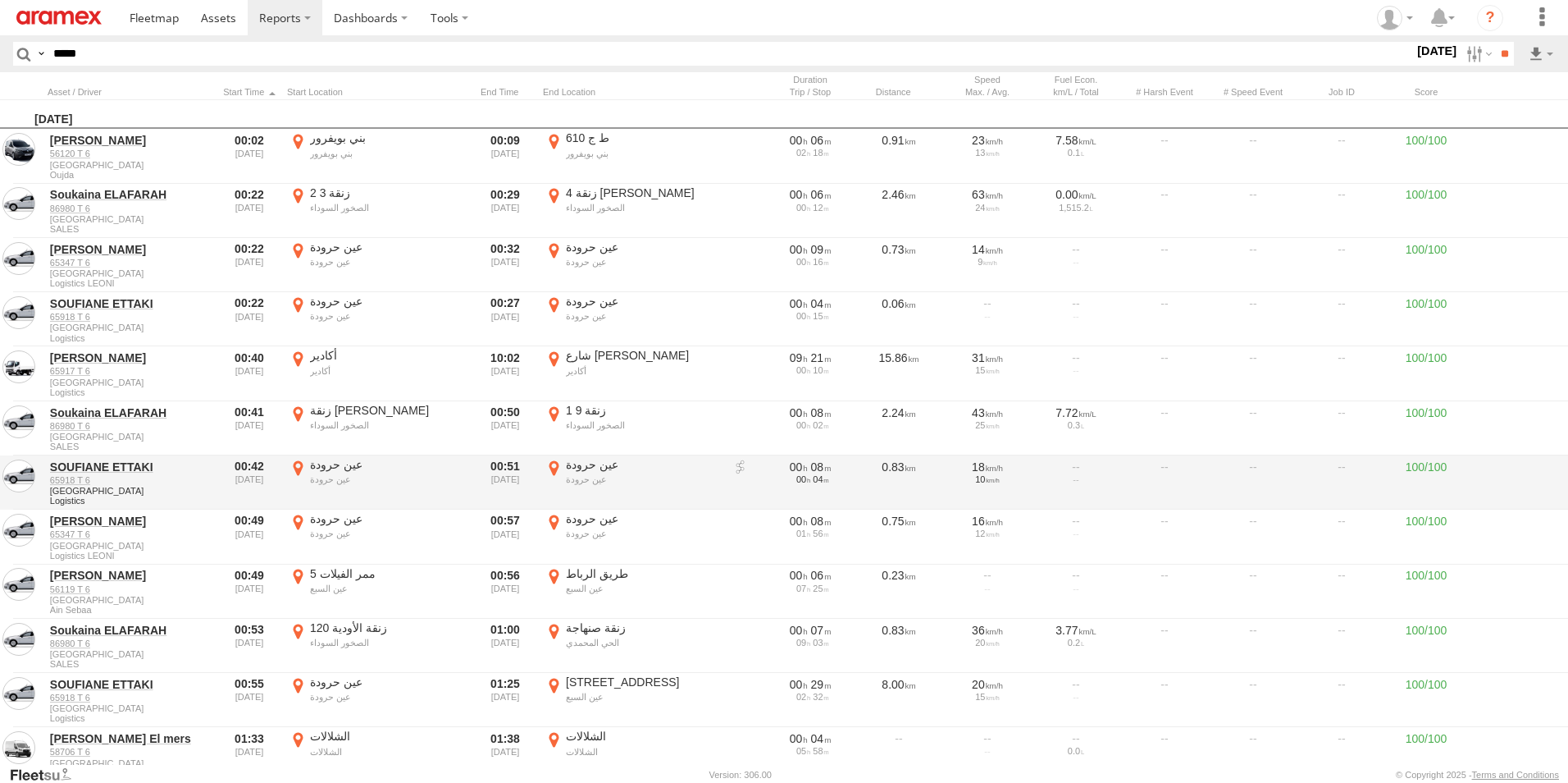
scroll to position [82, 0]
